Goal: Communication & Community: Answer question/provide support

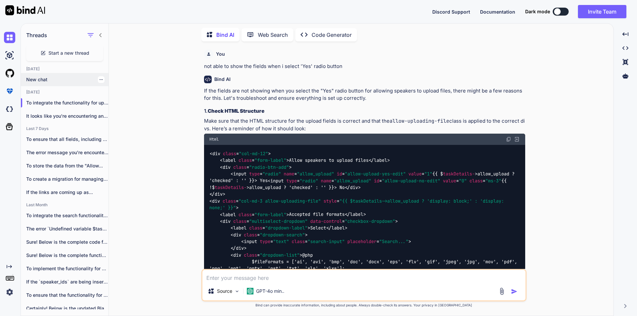
click at [55, 81] on p "New chat" at bounding box center [67, 79] width 82 height 7
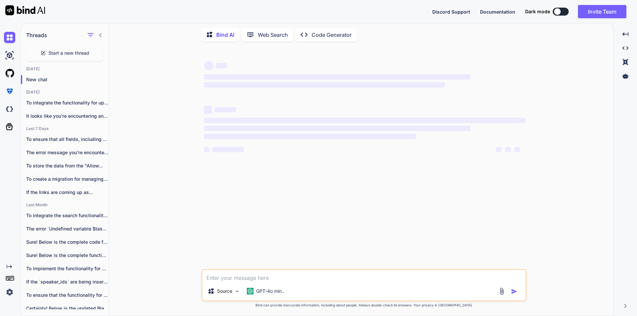
type textarea "x"
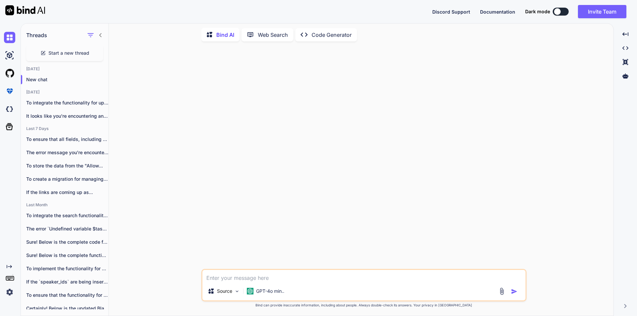
click at [254, 276] on textarea at bounding box center [363, 276] width 323 height 12
paste textarea "<div class="col-md-12"> <label class="form-label">Allow speakers to upload file…"
type textarea "<div class="col-md-12"> <label class="form-label">Allow speakers to upload file…"
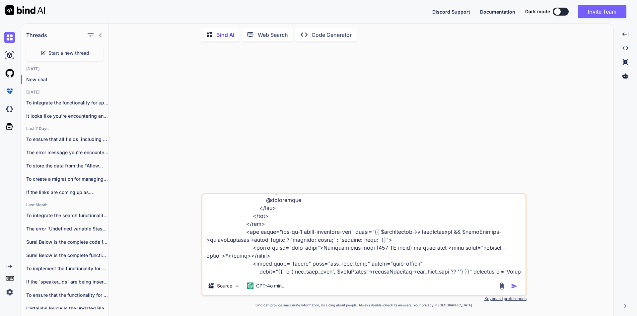
scroll to position [423, 0]
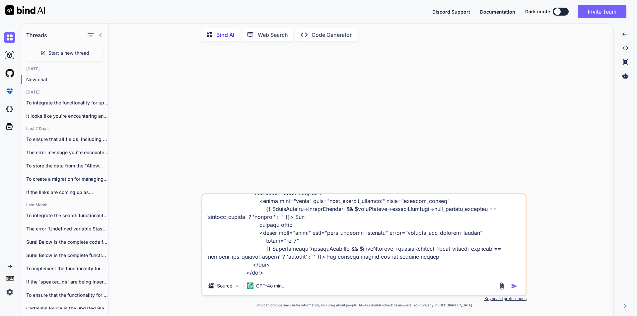
click at [339, 272] on textarea at bounding box center [363, 235] width 323 height 82
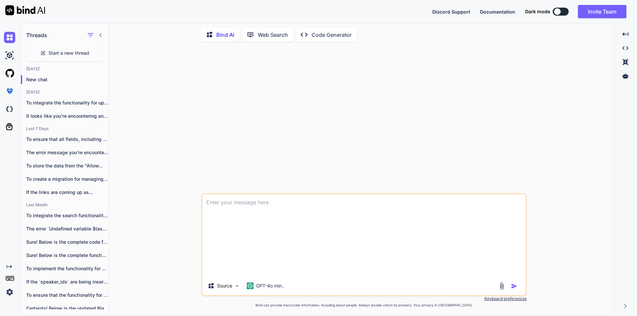
scroll to position [0, 0]
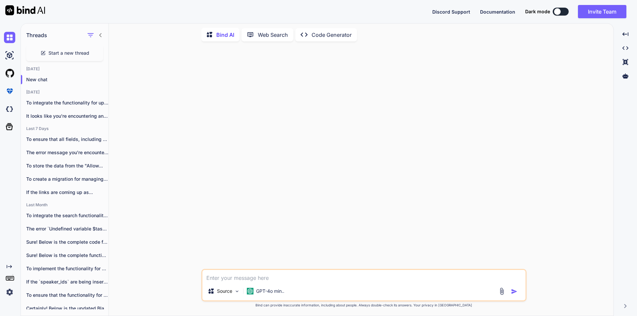
click at [279, 278] on textarea at bounding box center [363, 276] width 323 height 12
paste textarea ""Below i am writing code to edit and update speaker task" // blade file code to…"
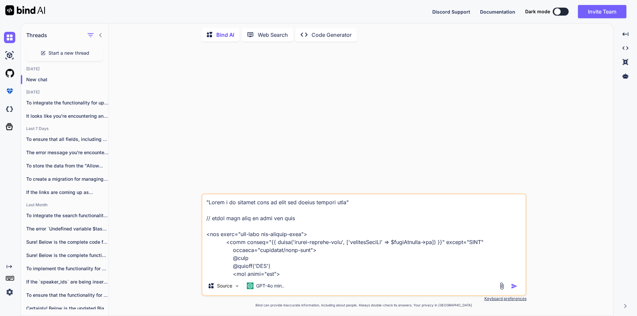
scroll to position [4492, 0]
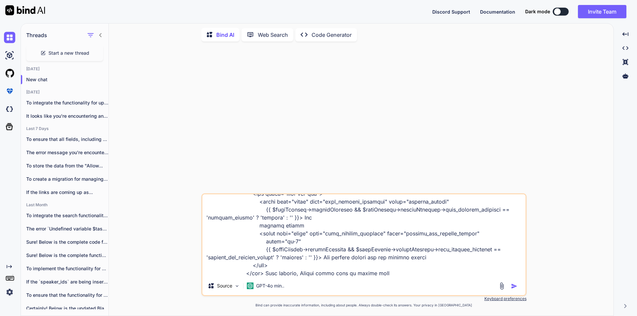
type textarea ""Below i am writing code to edit and update speaker task" // blade file code to…"
click at [512, 287] on img "button" at bounding box center [514, 286] width 7 height 7
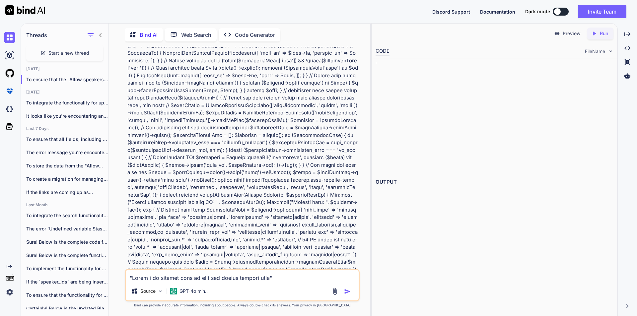
scroll to position [1228, 0]
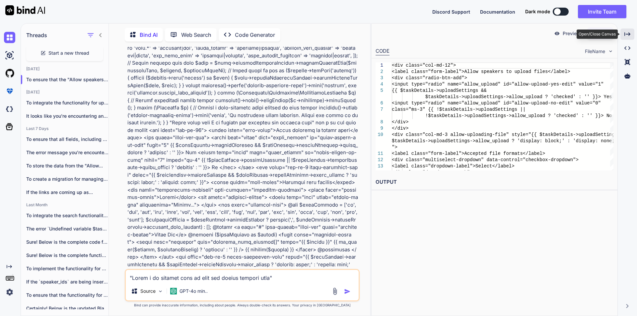
click at [625, 37] on icon "Created with Pixso." at bounding box center [627, 34] width 6 height 6
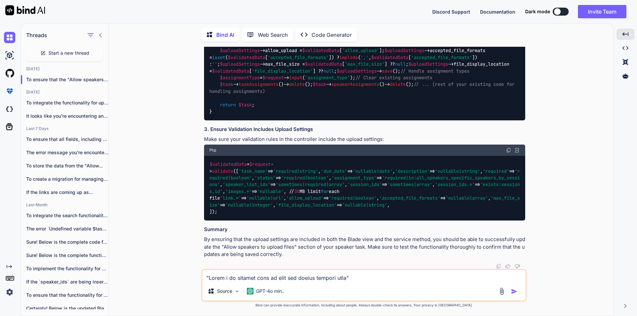
scroll to position [1867, 0]
click at [279, 281] on textarea at bounding box center [363, 276] width 323 height 12
click at [263, 275] on textarea at bounding box center [363, 276] width 323 height 12
click at [292, 275] on textarea "Let me provide" at bounding box center [363, 276] width 323 height 12
click at [310, 278] on textarea "Let me provide you code for storing" at bounding box center [363, 276] width 323 height 12
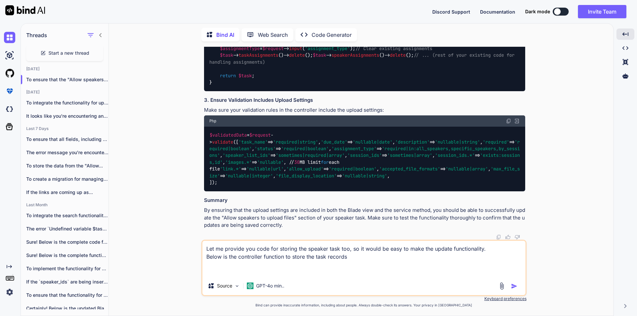
paste textarea "public function saveSpeakerTask(Request $request) { try { // Validate form data…"
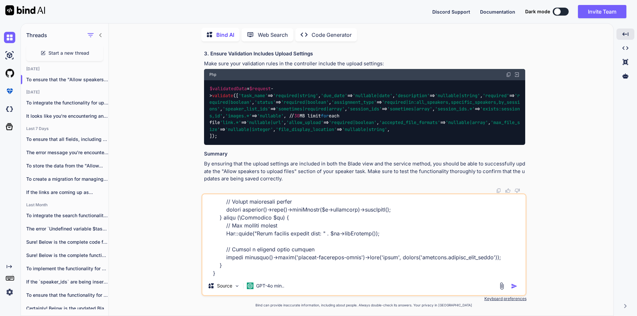
scroll to position [646, 0]
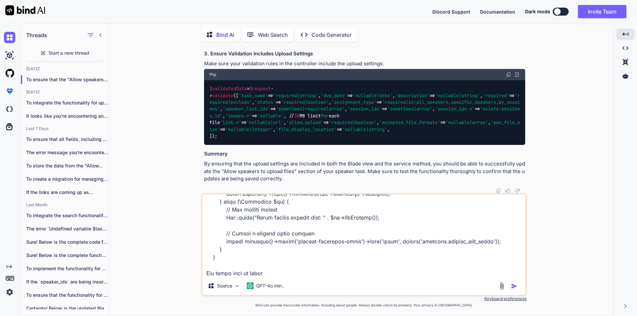
type textarea "Let me provide you code for storing the speaker task too, so it would be easy t…"
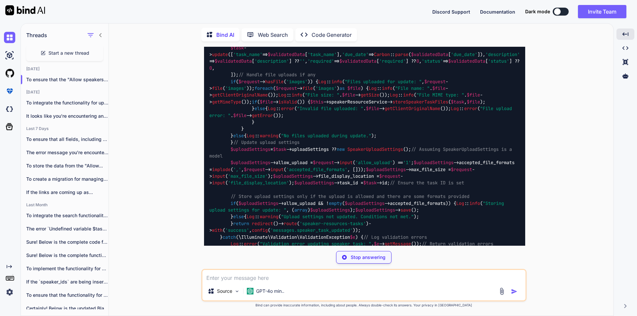
scroll to position [2987, 0]
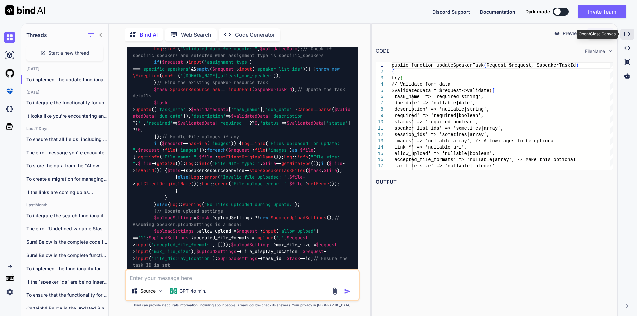
click at [630, 36] on icon "Created with Pixso." at bounding box center [627, 34] width 6 height 6
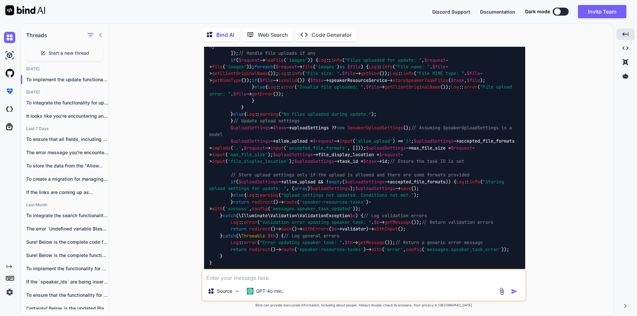
scroll to position [2382, 0]
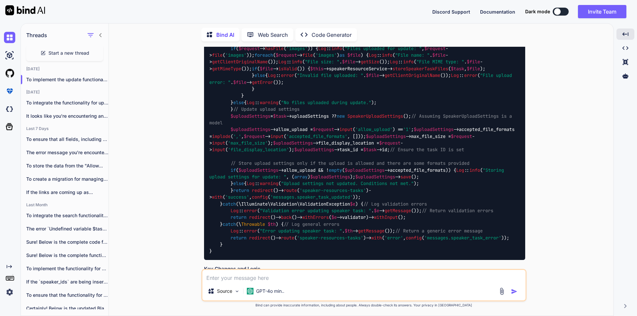
drag, startPoint x: 243, startPoint y: 125, endPoint x: 473, endPoint y: 149, distance: 231.2
click at [473, 149] on div "public function updateSpeakerTask ( Request $request , $speakerTaskId ) { try {…" at bounding box center [364, 79] width 321 height 362
copy code "'allow_upload' => 'nullable|boolean' , 'accepted_file_formats' => 'nullable|arr…"
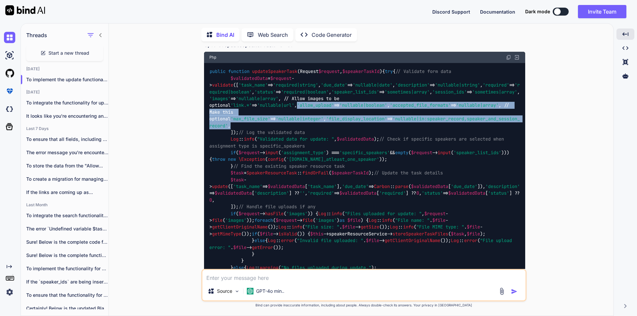
scroll to position [2216, 0]
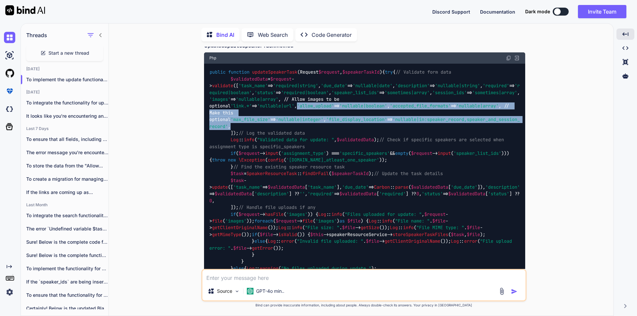
click at [509, 61] on img at bounding box center [508, 57] width 5 height 5
copy code "'allow_upload' => 'nullable|boolean' , 'accepted_file_formats' => 'nullable|arr…"
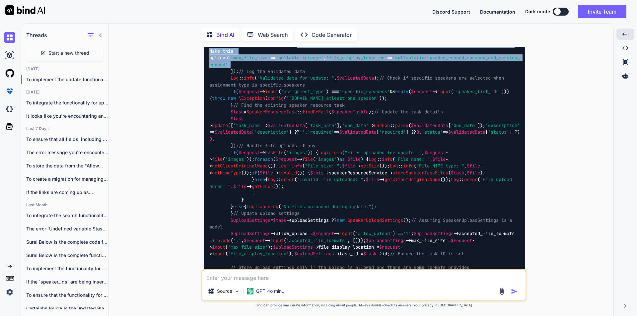
scroll to position [2276, 0]
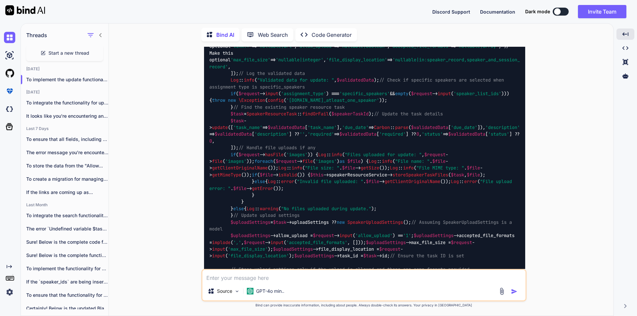
click at [477, 156] on div "public function updateSpeakerTask ( Request $request , $speakerTaskId ) { try {…" at bounding box center [364, 185] width 321 height 362
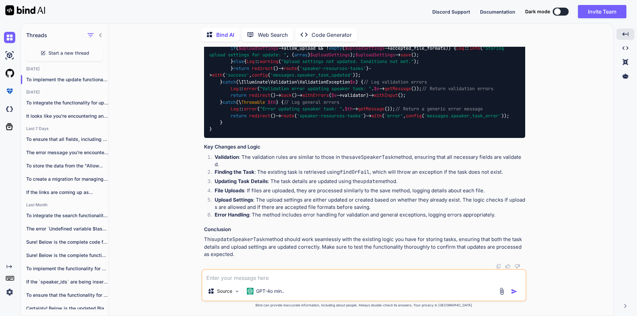
scroll to position [2906, 0]
click at [251, 278] on textarea at bounding box center [363, 276] width 323 height 12
type textarea "u"
click at [230, 282] on textarea at bounding box center [363, 276] width 323 height 12
type textarea "u"
